Goal: Task Accomplishment & Management: Manage account settings

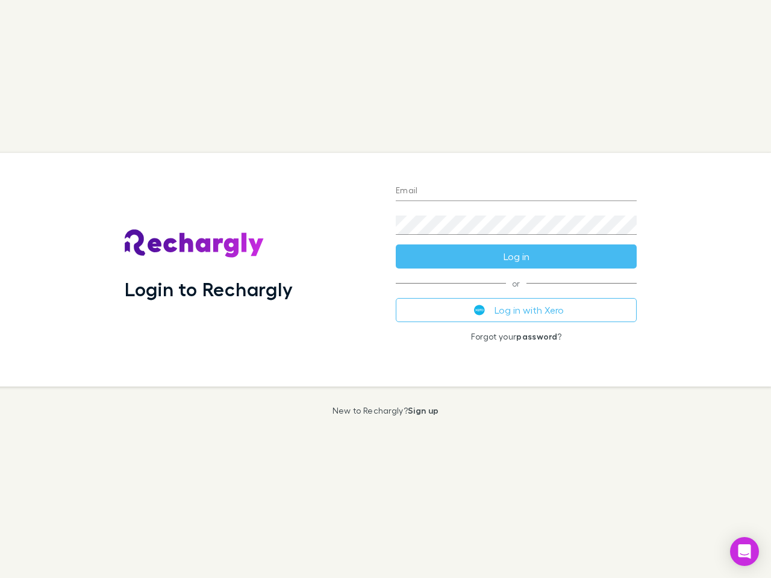
click at [386, 289] on div "Login to Rechargly" at bounding box center [250, 270] width 271 height 234
click at [516, 192] on input "Email" at bounding box center [516, 191] width 241 height 19
click at [516, 257] on form "Email Password Log in" at bounding box center [516, 220] width 241 height 96
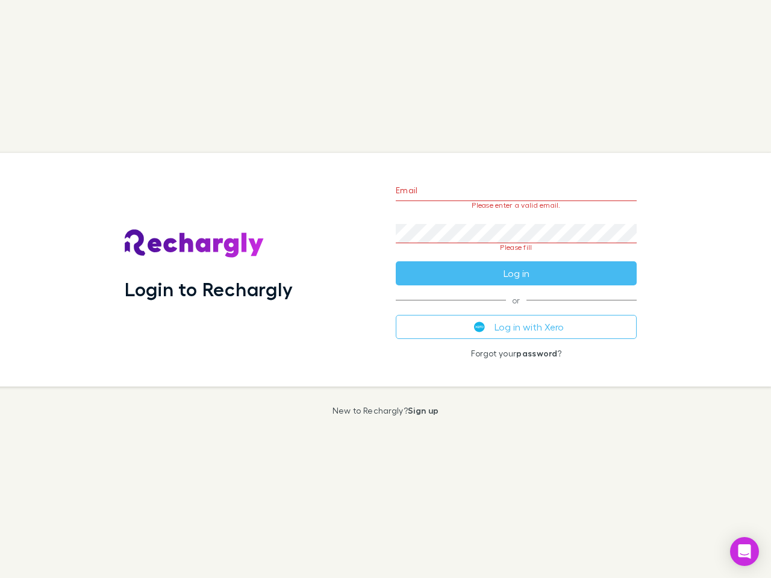
click at [516, 310] on div "Email Please enter a valid email. Password Please fill Log in or Log in with Xe…" at bounding box center [516, 270] width 260 height 234
click at [745, 552] on icon "Open Intercom Messenger" at bounding box center [745, 552] width 13 height 14
